Goal: Find specific page/section: Find specific page/section

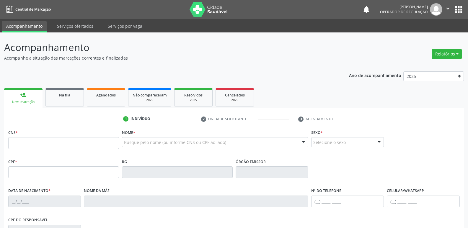
click at [110, 82] on div "Ano de acompanhamento 2025 2024 2023 2022 2021 person_add Nova marcação Na fila…" at bounding box center [234, 191] width 460 height 249
click at [109, 103] on link "Agendados" at bounding box center [106, 97] width 38 height 18
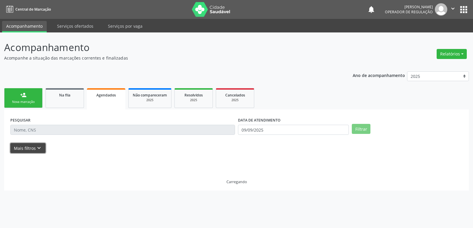
click at [16, 150] on button "Mais filtros keyboard_arrow_down" at bounding box center [27, 148] width 35 height 10
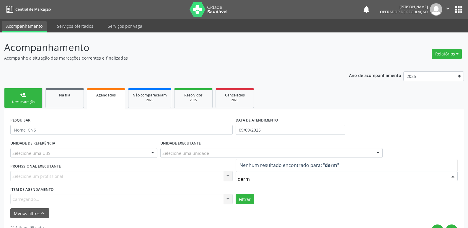
type input "derma"
click at [101, 198] on div "Selecionar procedimento" at bounding box center [121, 199] width 222 height 10
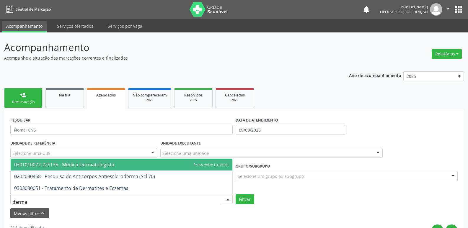
type input "dermat"
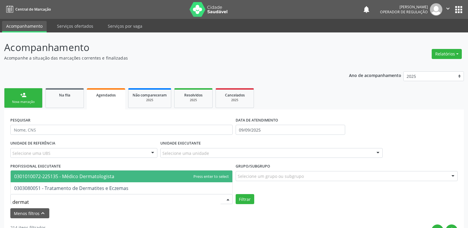
click at [119, 175] on span "0301010072-225135 - Médico Dermatologista" at bounding box center [122, 177] width 222 height 12
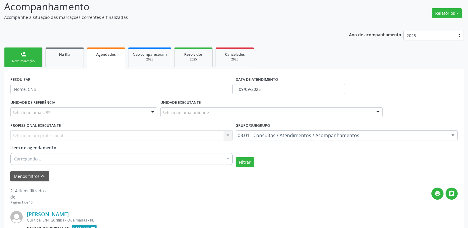
scroll to position [118, 0]
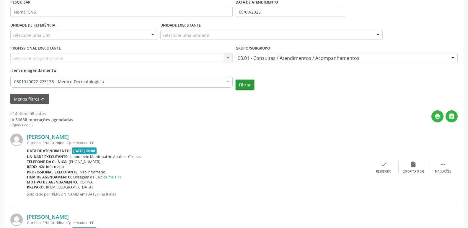
click at [243, 84] on button "Filtrar" at bounding box center [245, 85] width 19 height 10
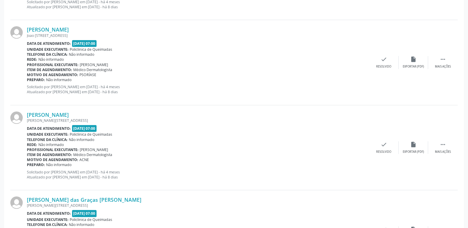
scroll to position [1322, 0]
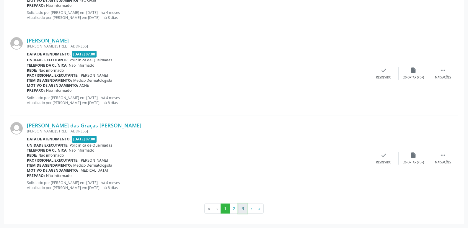
click at [242, 208] on button "3" at bounding box center [242, 209] width 9 height 10
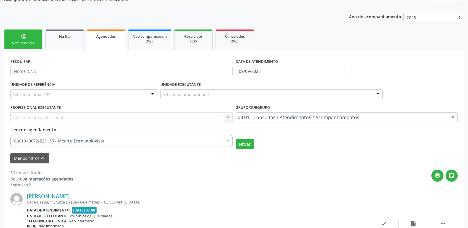
scroll to position [118, 0]
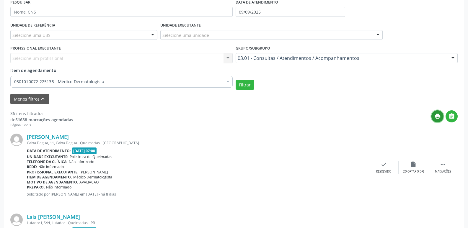
click at [440, 118] on icon "print" at bounding box center [438, 116] width 6 height 6
click at [456, 118] on button "" at bounding box center [452, 116] width 12 height 12
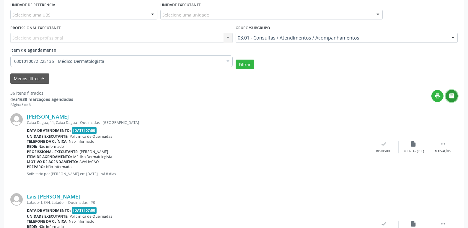
scroll to position [148, 0]
